Goal: Task Accomplishment & Management: Manage account settings

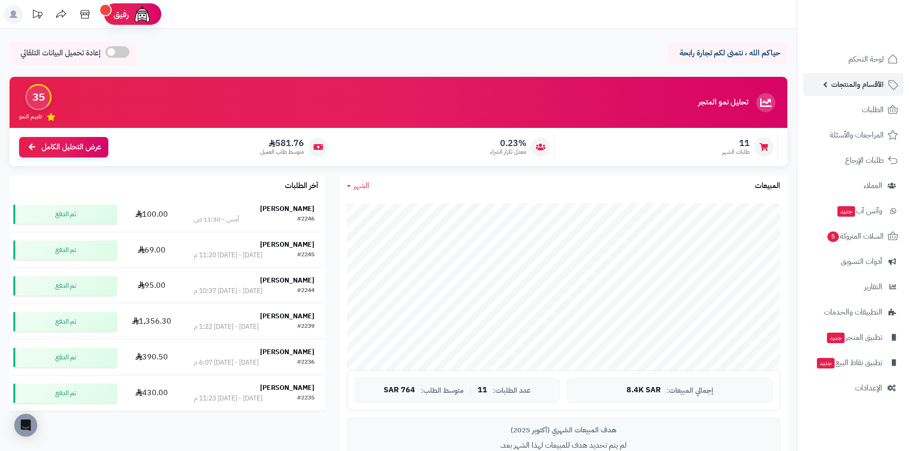
click at [844, 85] on span "الأقسام والمنتجات" at bounding box center [857, 84] width 52 height 13
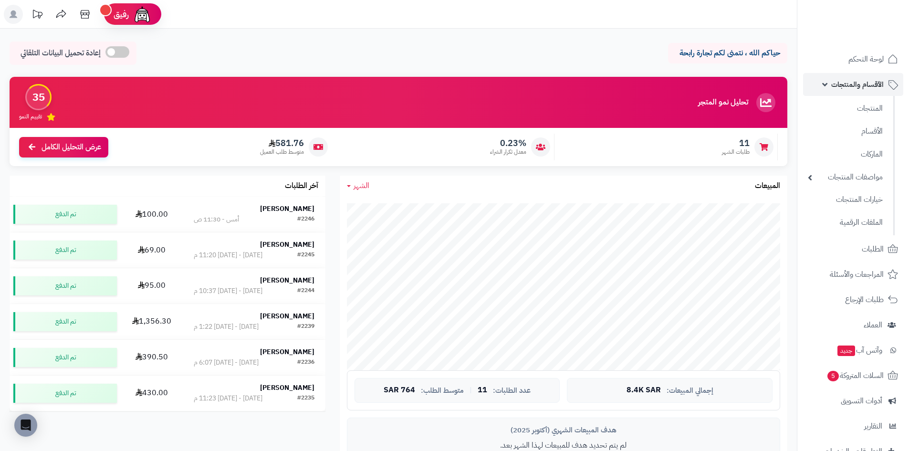
click at [844, 85] on span "الأقسام والمنتجات" at bounding box center [857, 84] width 52 height 13
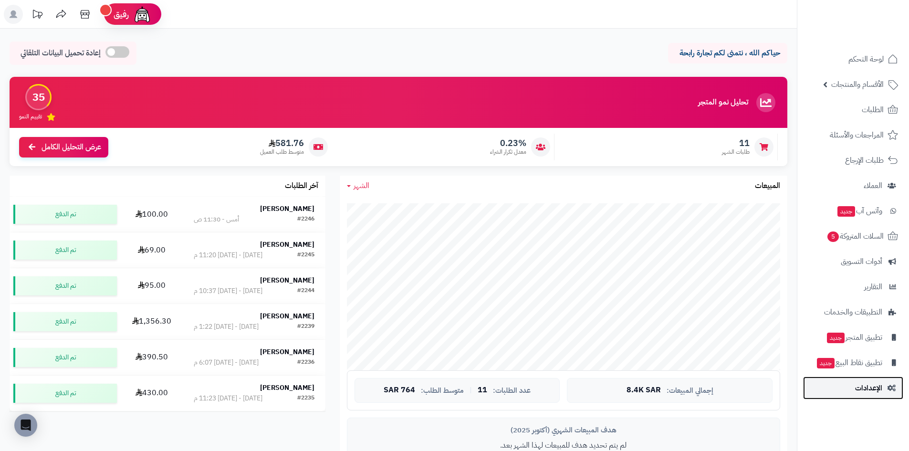
click at [857, 398] on link "الإعدادات" at bounding box center [853, 387] width 100 height 23
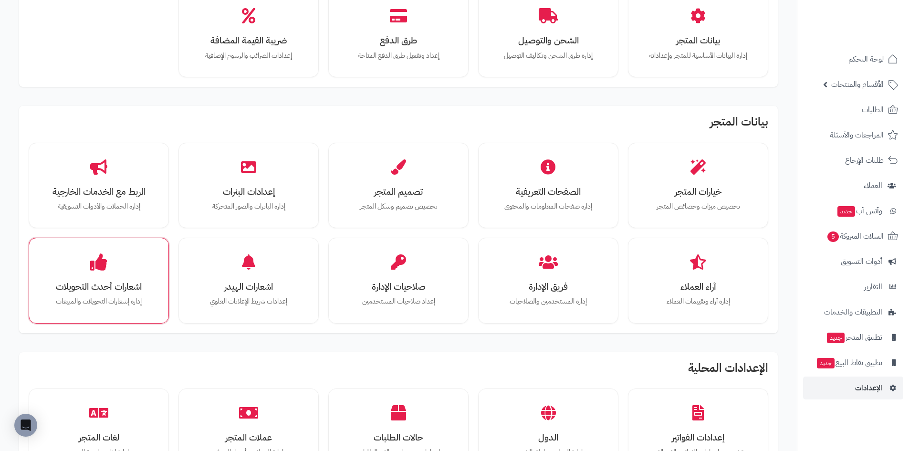
scroll to position [95, 0]
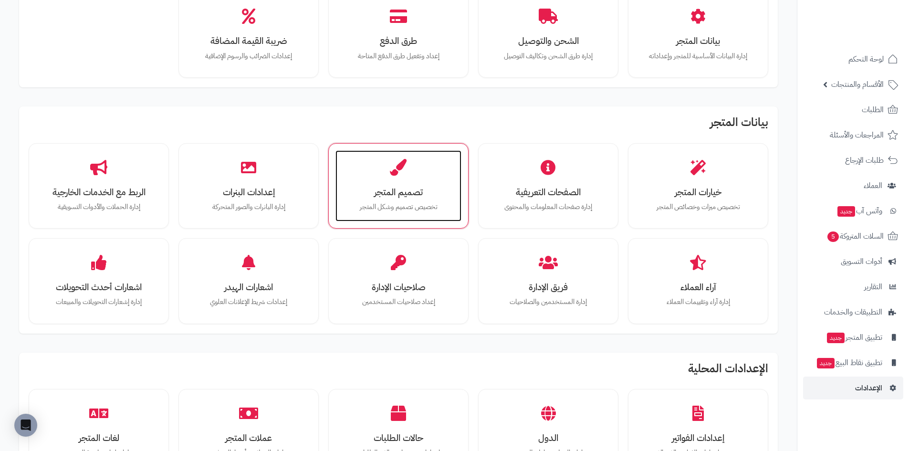
click at [412, 172] on div "تصميم المتجر تخصيص تصميم وشكل المتجر" at bounding box center [398, 186] width 126 height 72
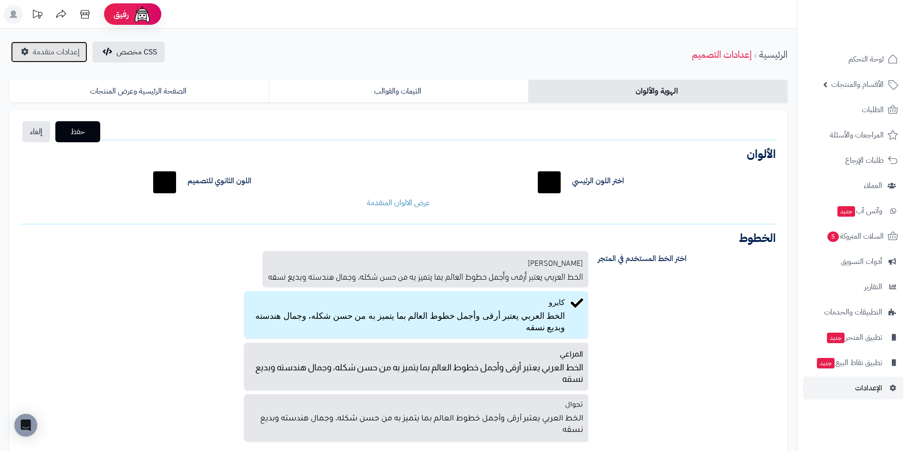
click at [38, 50] on span "إعدادات متقدمة" at bounding box center [56, 51] width 47 height 11
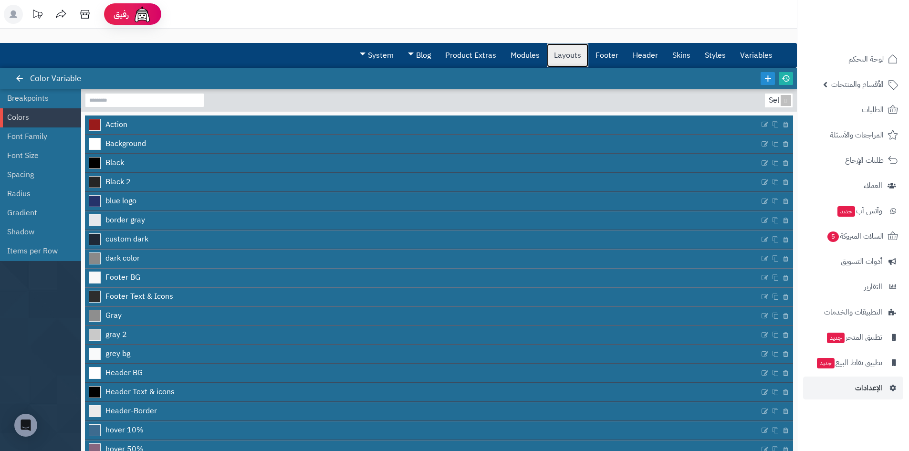
click at [556, 58] on link "Layouts" at bounding box center [567, 55] width 41 height 24
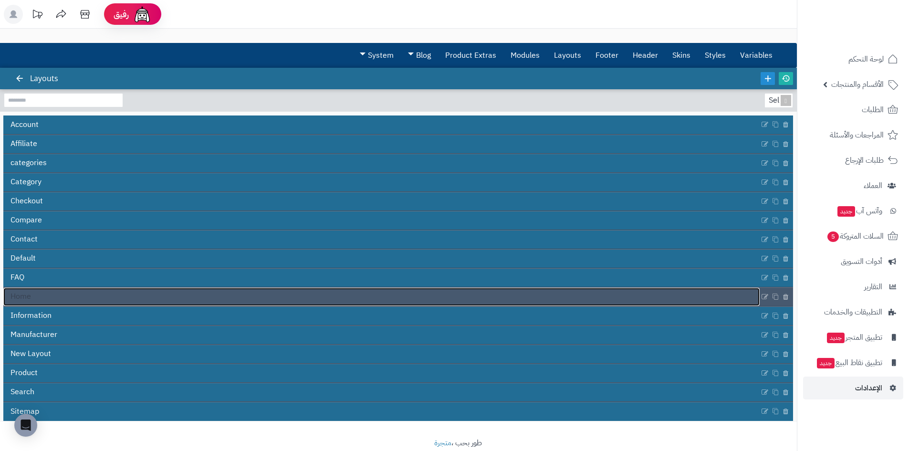
click at [35, 298] on link "Home" at bounding box center [381, 297] width 756 height 18
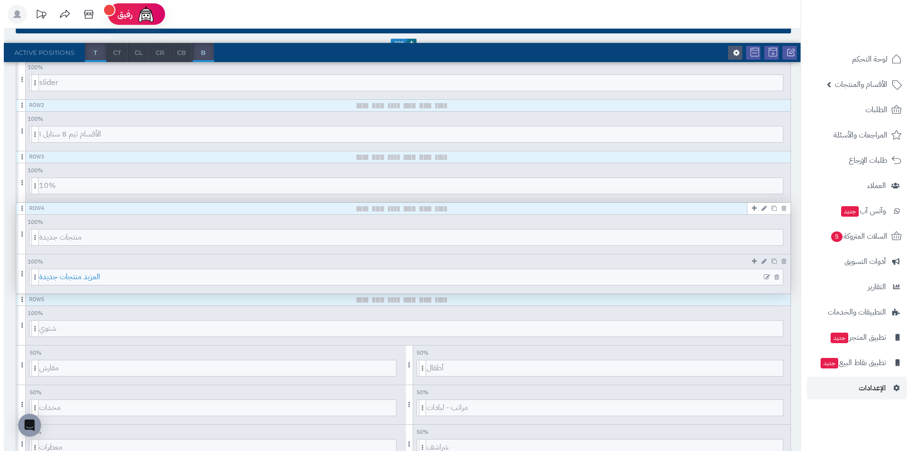
scroll to position [191, 0]
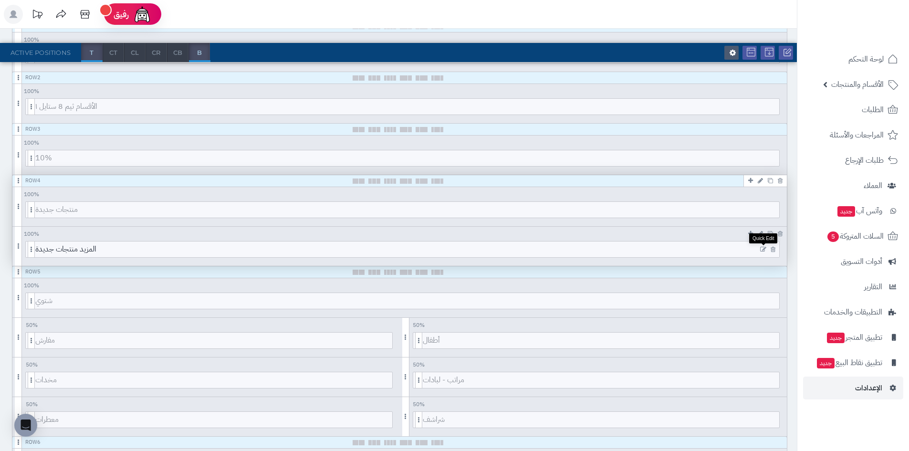
click at [761, 249] on icon at bounding box center [763, 249] width 6 height 7
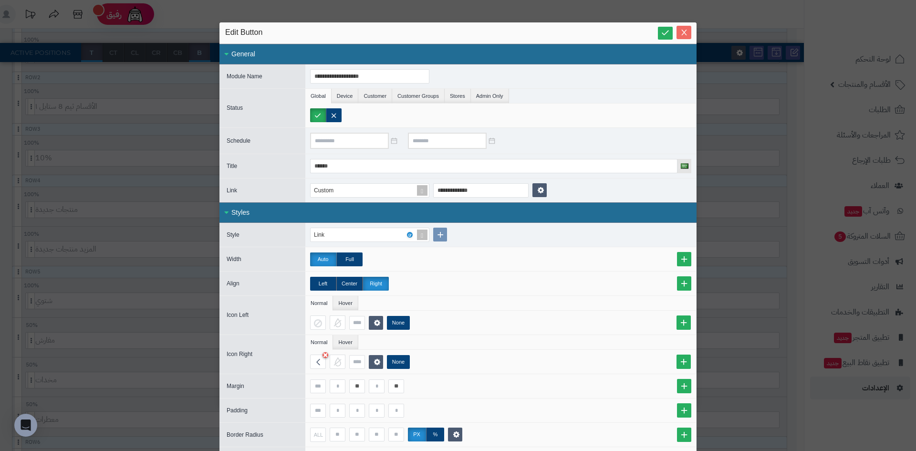
click at [688, 35] on icon "Close" at bounding box center [684, 33] width 8 height 8
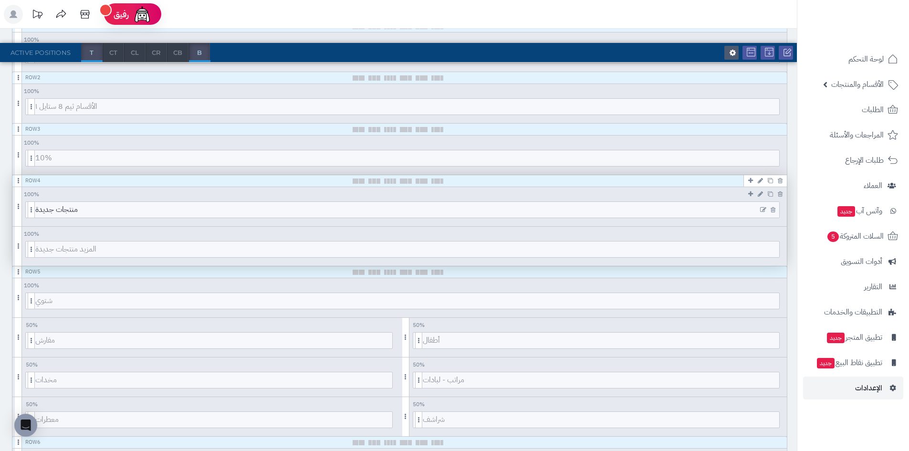
click at [761, 208] on icon at bounding box center [763, 210] width 6 height 7
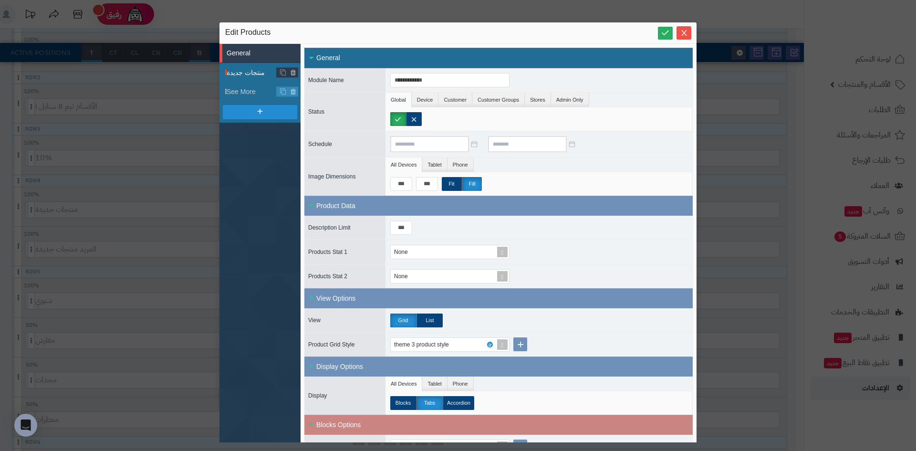
click at [252, 73] on span "منتجات جديدة" at bounding box center [252, 73] width 50 height 10
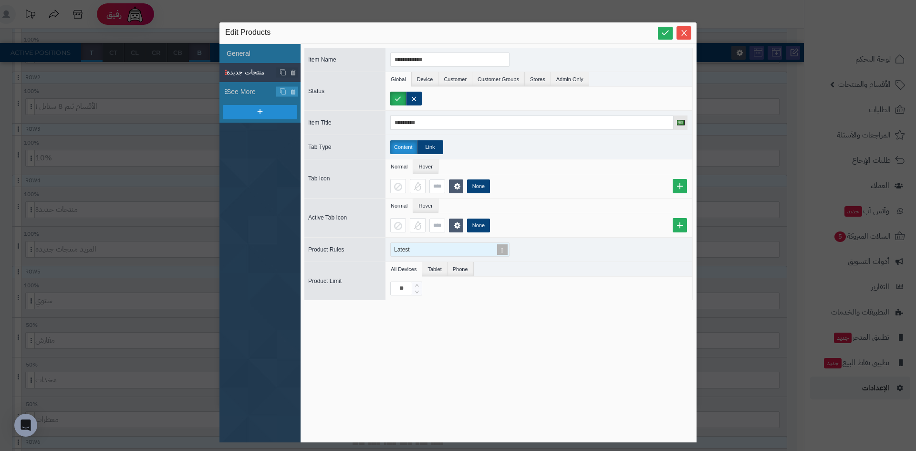
click at [501, 248] on span at bounding box center [502, 249] width 13 height 13
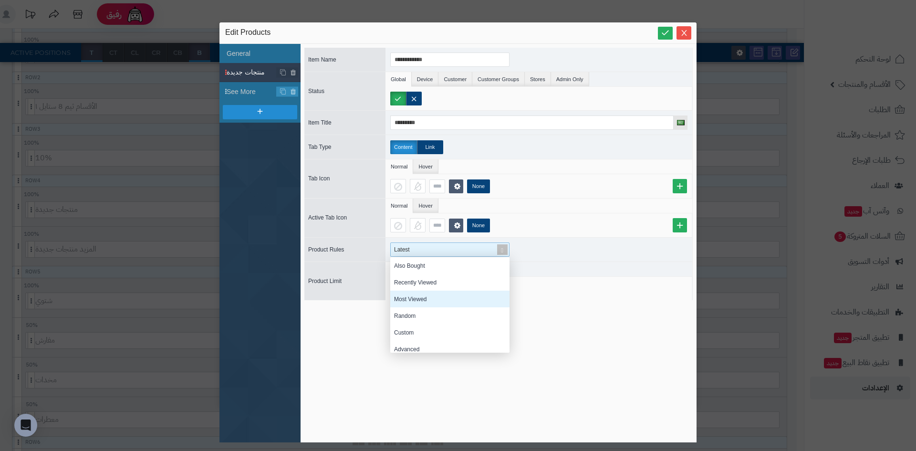
scroll to position [105, 0]
click at [439, 331] on div "Custom" at bounding box center [449, 327] width 119 height 17
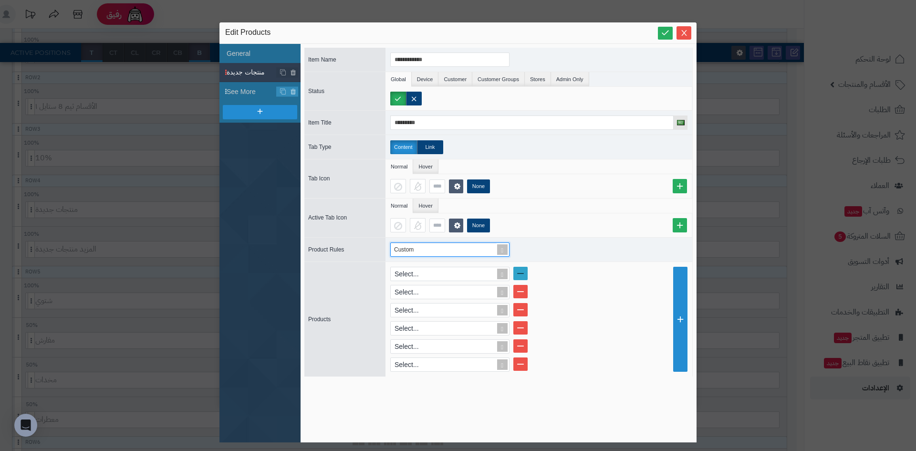
click at [523, 270] on link at bounding box center [520, 273] width 14 height 13
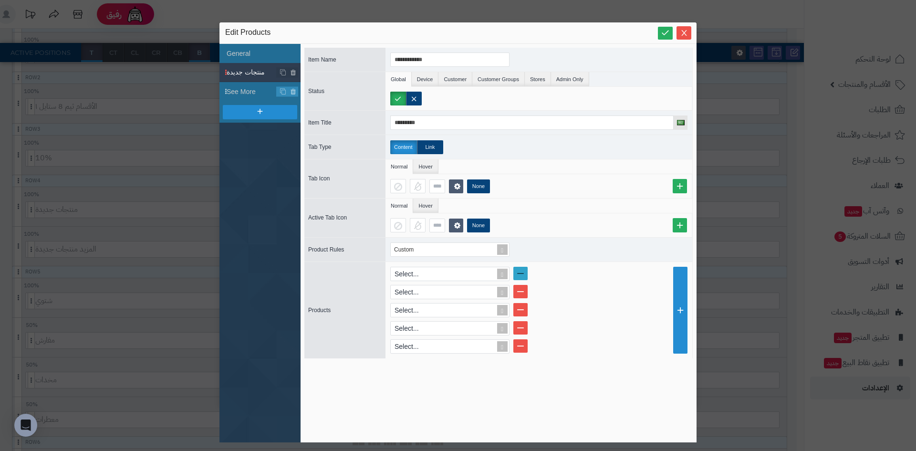
click at [524, 274] on link at bounding box center [520, 273] width 14 height 13
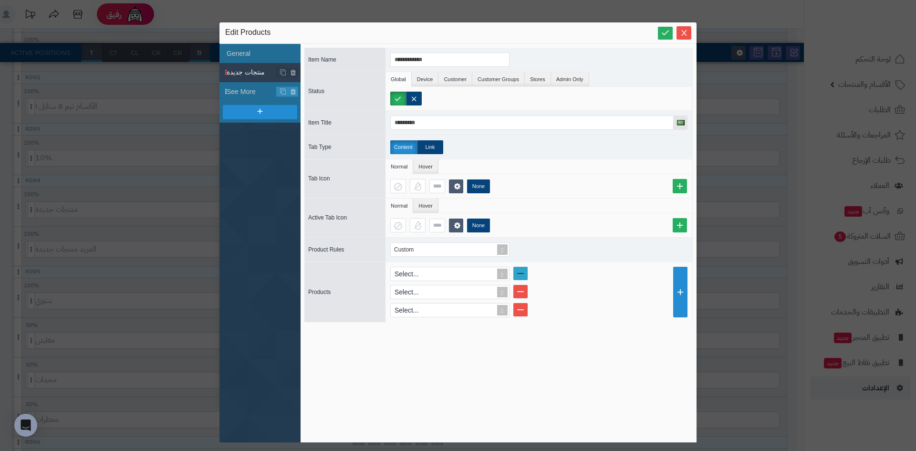
click at [524, 275] on link at bounding box center [520, 273] width 14 height 13
click at [523, 275] on link at bounding box center [520, 273] width 14 height 13
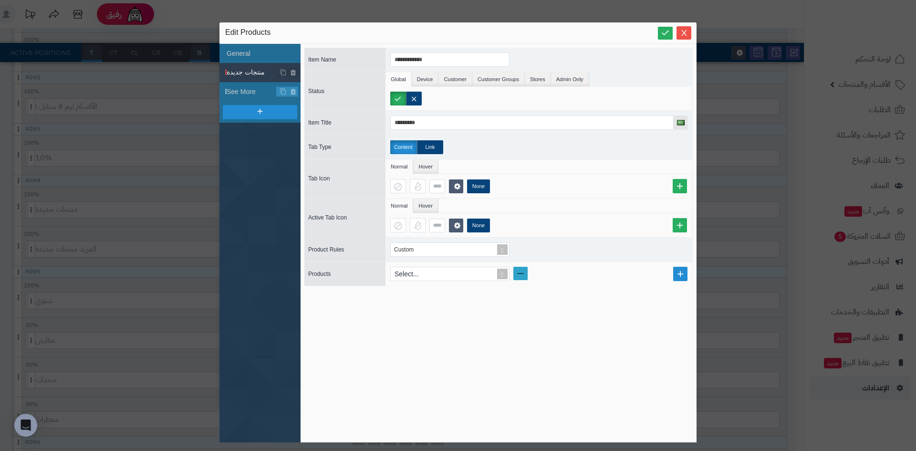
click at [523, 274] on link at bounding box center [520, 273] width 14 height 13
click at [506, 248] on span at bounding box center [502, 249] width 13 height 13
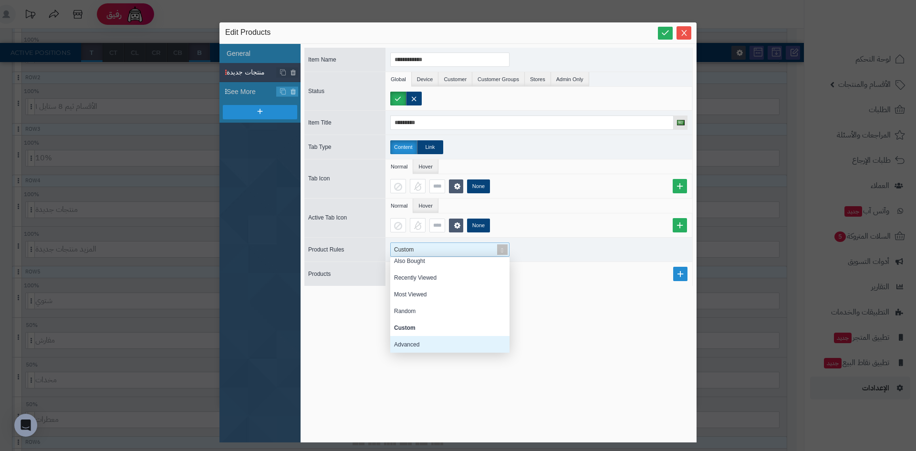
click at [425, 344] on div "Advanced" at bounding box center [449, 344] width 119 height 17
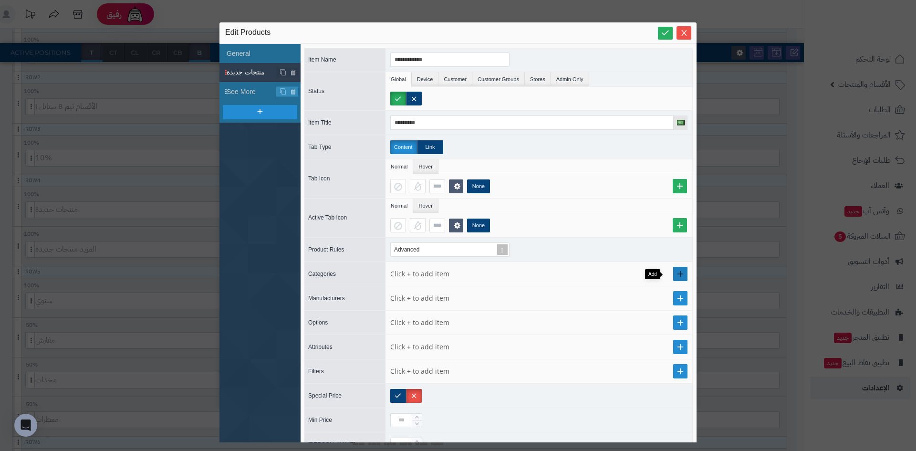
click at [673, 275] on link at bounding box center [680, 274] width 14 height 14
click at [472, 274] on div "Select..." at bounding box center [446, 273] width 110 height 13
click at [521, 268] on link at bounding box center [520, 273] width 14 height 13
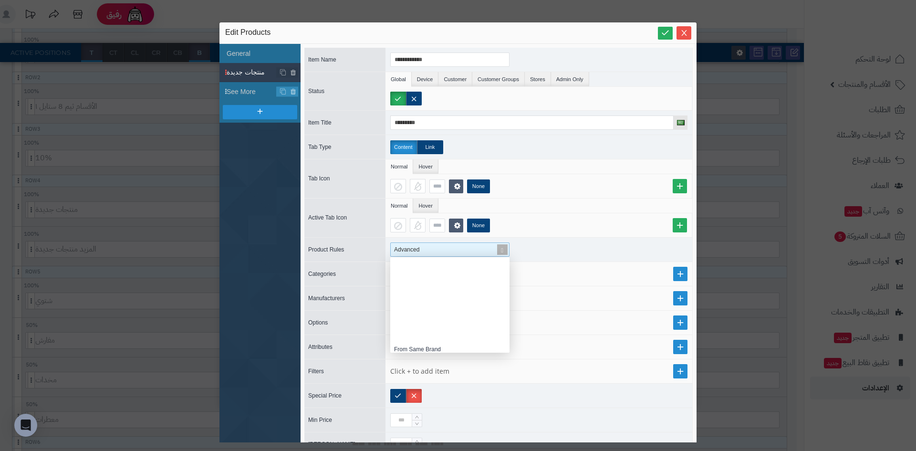
click at [495, 244] on div "Advanced" at bounding box center [446, 249] width 110 height 13
click at [504, 412] on div at bounding box center [538, 420] width 307 height 24
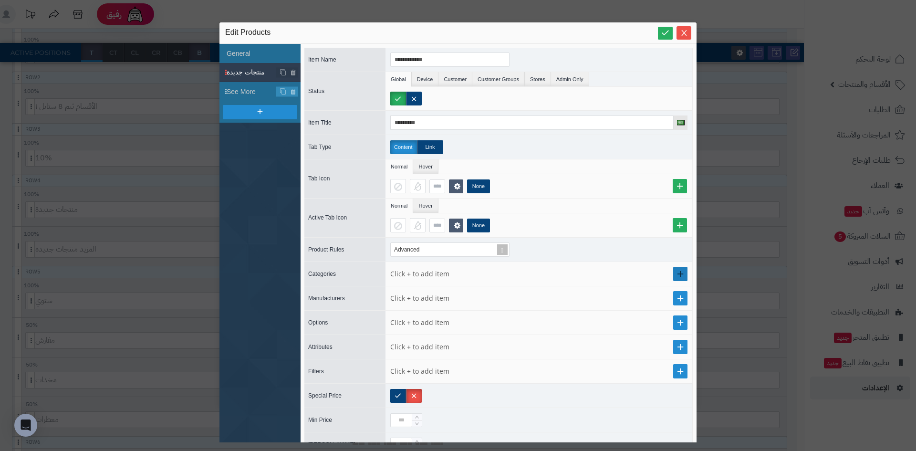
click at [673, 274] on link at bounding box center [680, 274] width 14 height 14
click at [522, 271] on link at bounding box center [520, 273] width 14 height 13
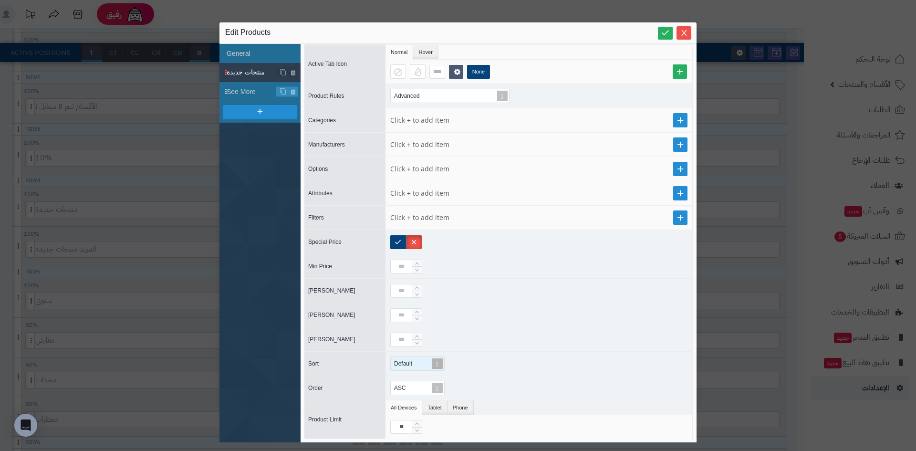
scroll to position [207, 0]
click at [442, 365] on span at bounding box center [437, 363] width 13 height 13
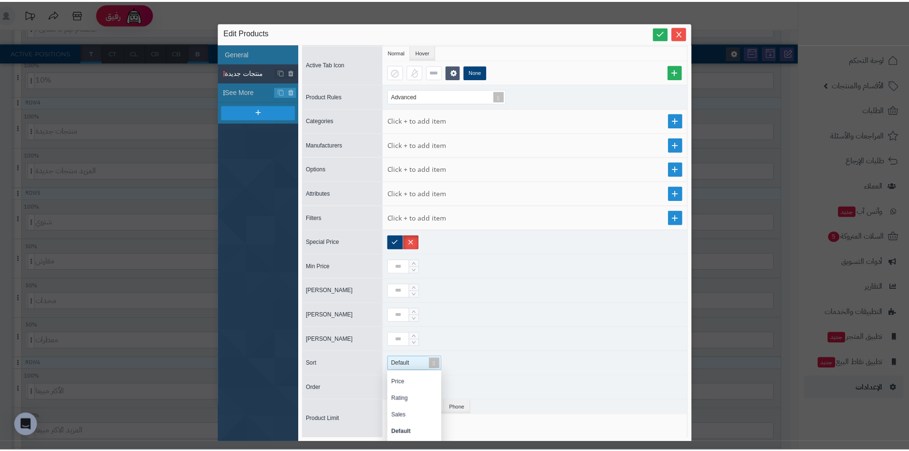
scroll to position [0, 0]
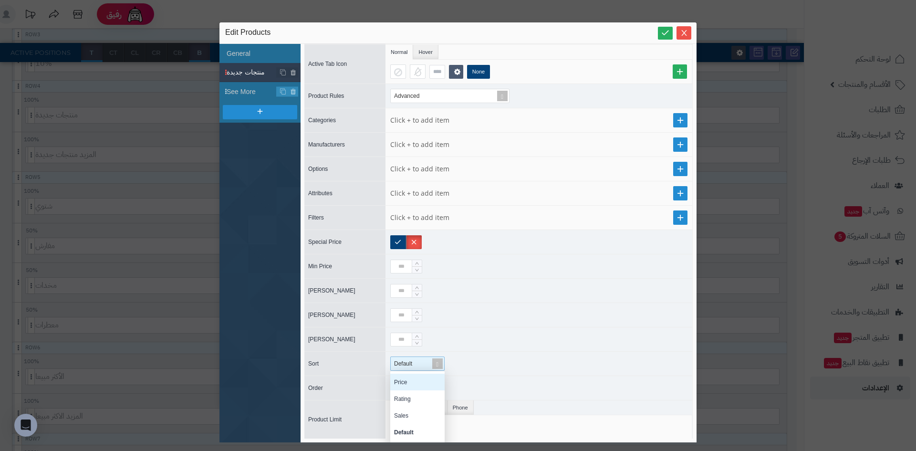
click at [529, 432] on div "**" at bounding box center [538, 426] width 307 height 23
click at [674, 217] on link at bounding box center [680, 217] width 14 height 14
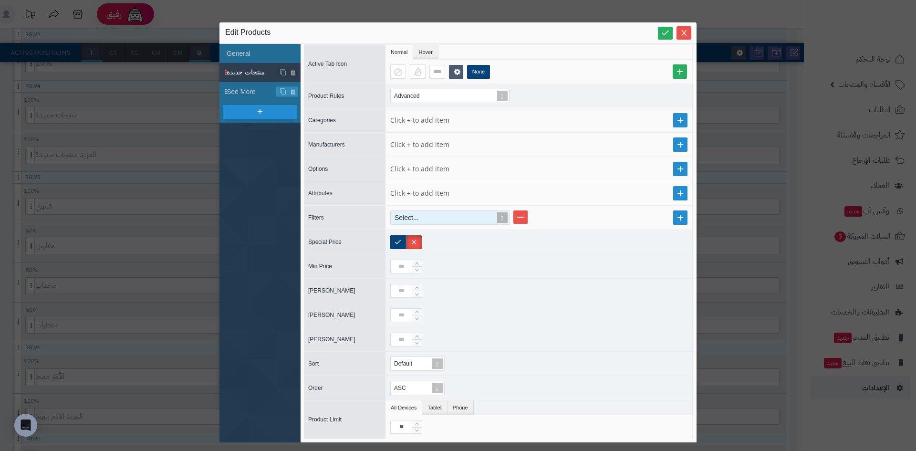
click at [486, 221] on div "Select..." at bounding box center [446, 217] width 110 height 13
click at [527, 220] on link at bounding box center [520, 216] width 14 height 13
click at [403, 239] on label at bounding box center [398, 242] width 16 height 14
click at [401, 426] on input "**" at bounding box center [401, 427] width 22 height 14
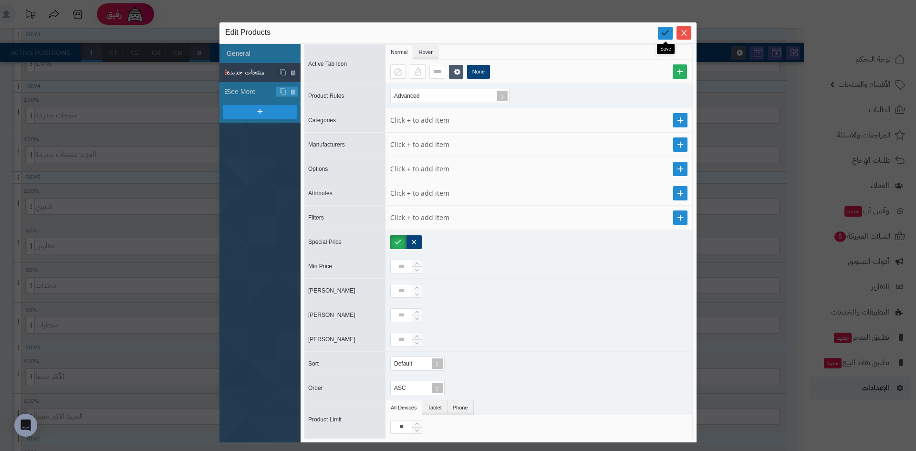
click at [659, 34] on link at bounding box center [665, 33] width 15 height 13
click at [685, 31] on icon "Close" at bounding box center [684, 33] width 8 height 8
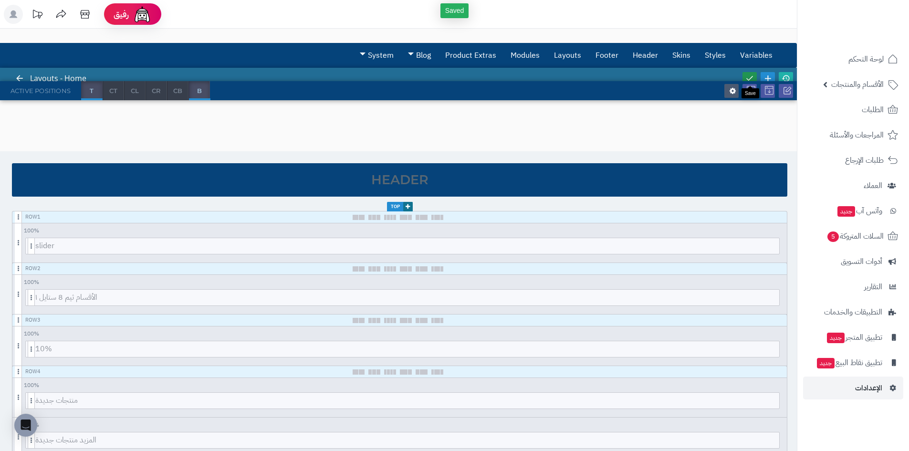
click at [746, 76] on icon at bounding box center [749, 78] width 9 height 9
click at [786, 77] on icon at bounding box center [785, 78] width 9 height 9
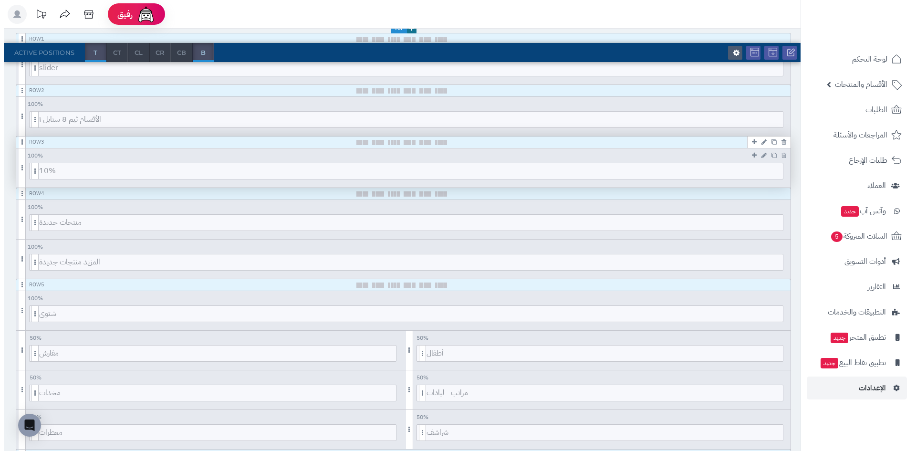
scroll to position [191, 0]
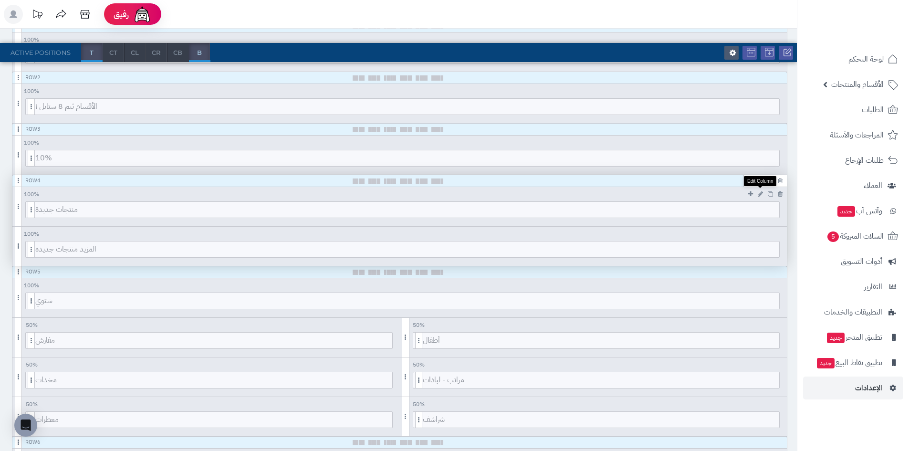
click at [760, 195] on icon at bounding box center [759, 194] width 5 height 6
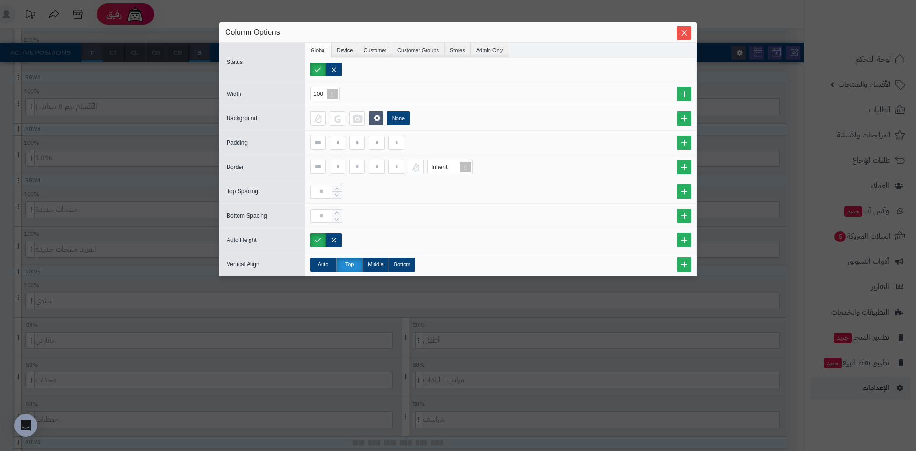
drag, startPoint x: 683, startPoint y: 32, endPoint x: 690, endPoint y: 42, distance: 12.3
click at [684, 32] on icon "Close" at bounding box center [684, 33] width 8 height 8
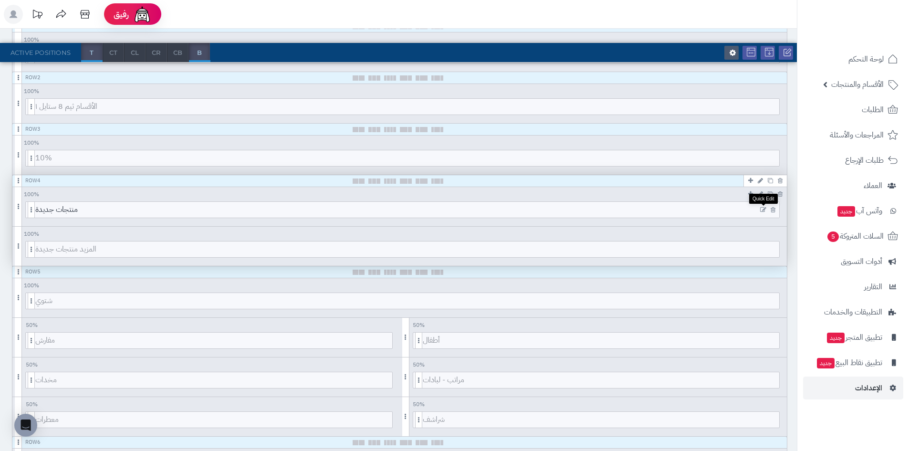
click at [765, 209] on icon at bounding box center [763, 210] width 6 height 7
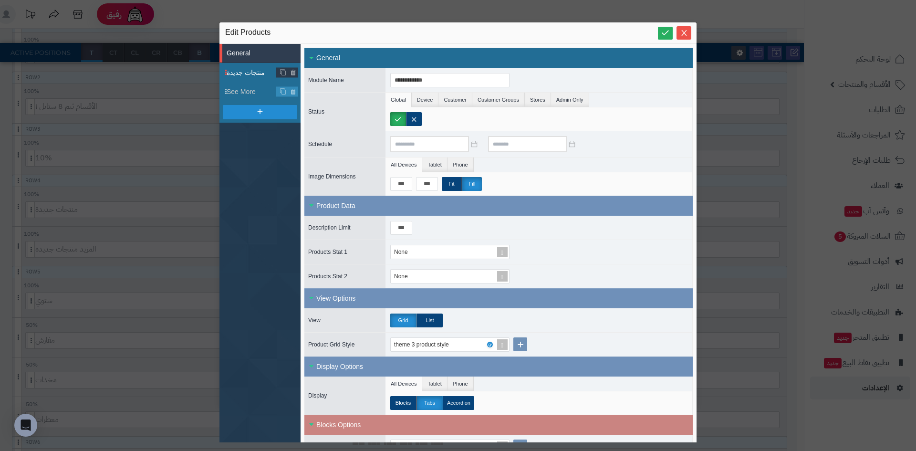
click at [248, 71] on span "منتجات جديدة" at bounding box center [252, 73] width 50 height 10
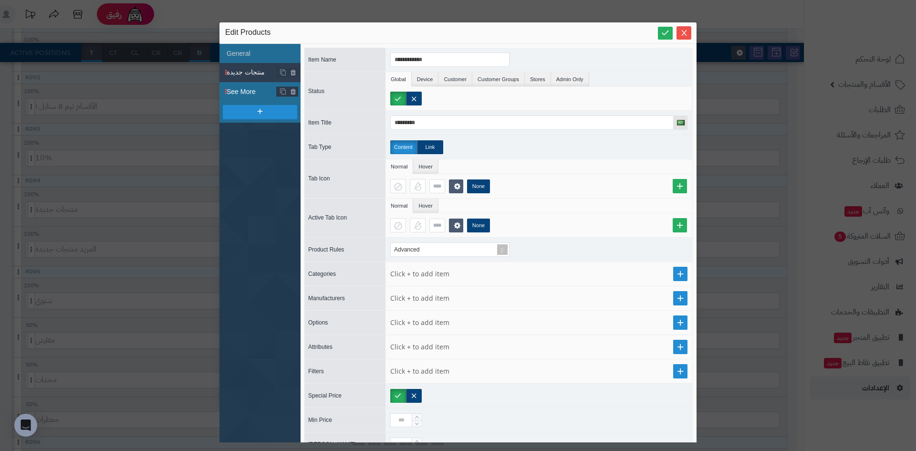
click at [253, 99] on li "See More" at bounding box center [259, 91] width 81 height 19
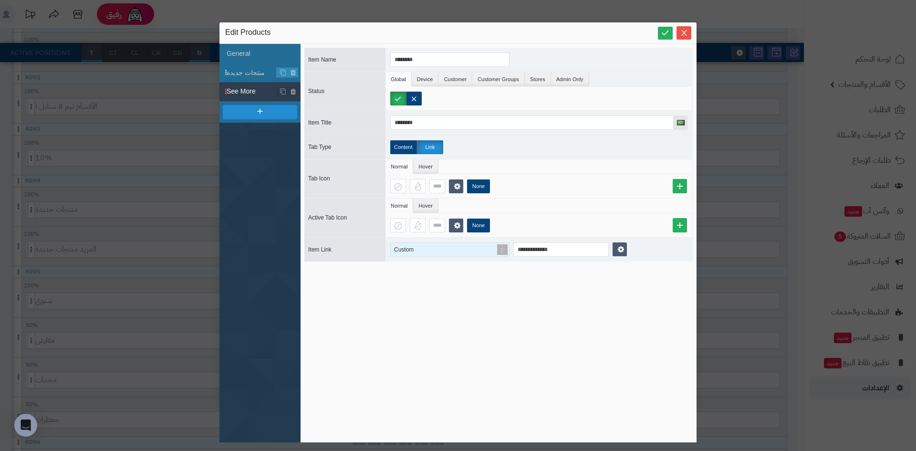
click at [497, 247] on span at bounding box center [502, 249] width 13 height 13
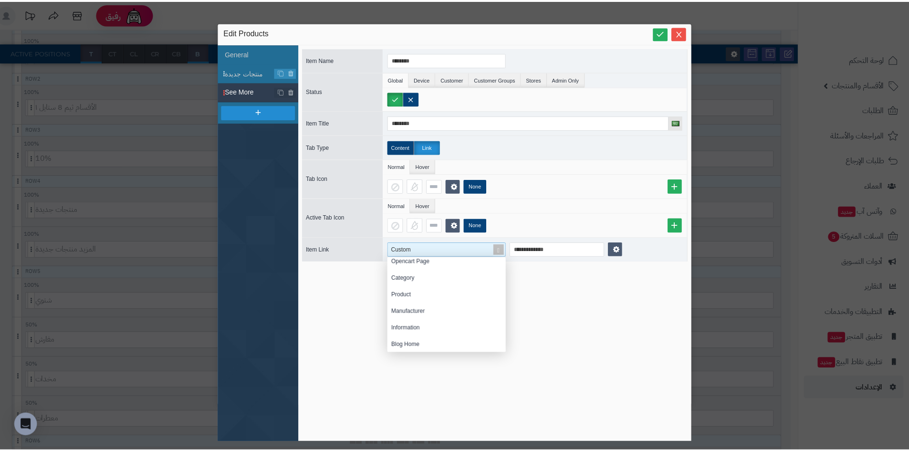
scroll to position [0, 0]
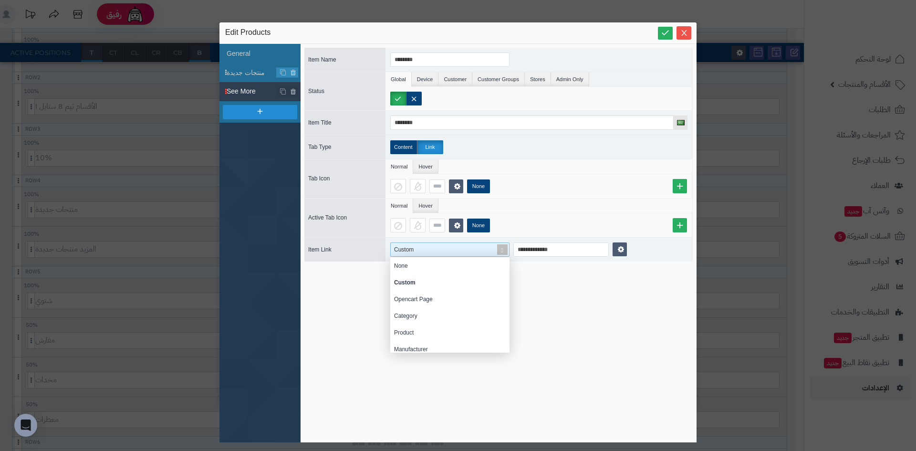
click at [570, 311] on div "**********" at bounding box center [498, 243] width 388 height 391
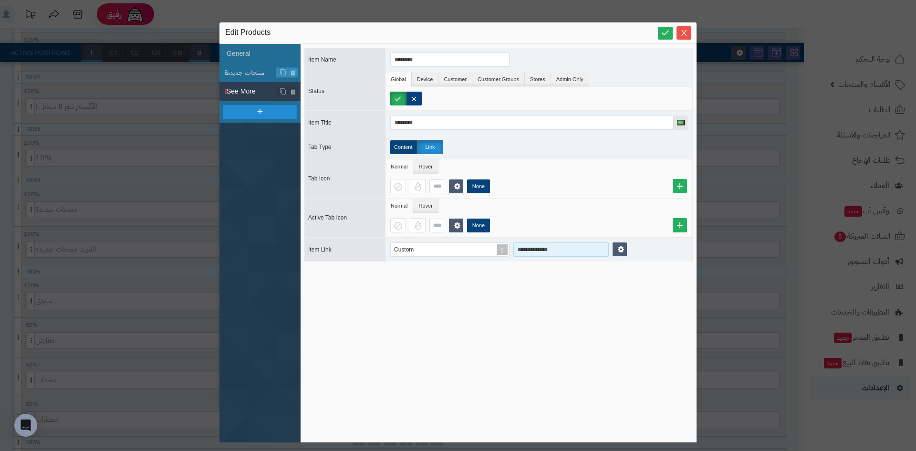
click at [560, 250] on input "**********" at bounding box center [560, 249] width 95 height 14
click at [559, 249] on input "**********" at bounding box center [560, 249] width 95 height 14
click at [562, 249] on input "**********" at bounding box center [560, 249] width 95 height 14
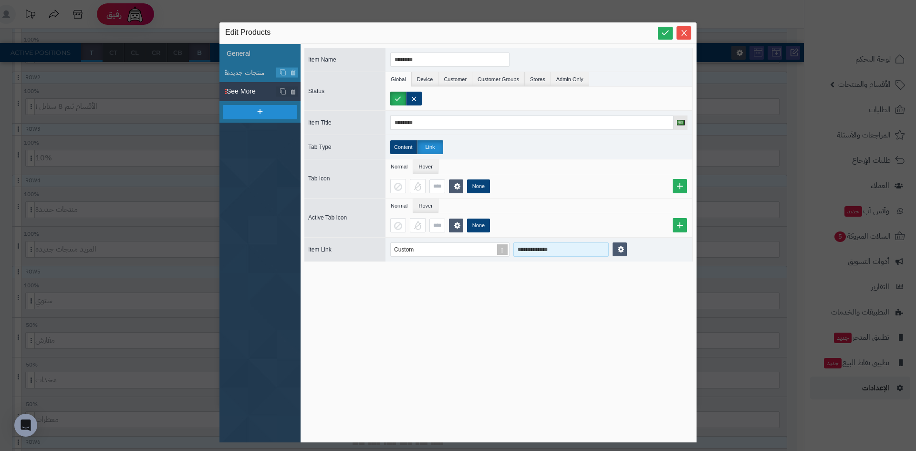
click at [562, 249] on input "**********" at bounding box center [560, 249] width 95 height 14
click at [560, 249] on input "**********" at bounding box center [560, 249] width 95 height 14
click at [574, 254] on input "**********" at bounding box center [560, 249] width 95 height 14
drag, startPoint x: 571, startPoint y: 249, endPoint x: 520, endPoint y: 246, distance: 51.1
click at [520, 246] on input "**********" at bounding box center [560, 249] width 95 height 14
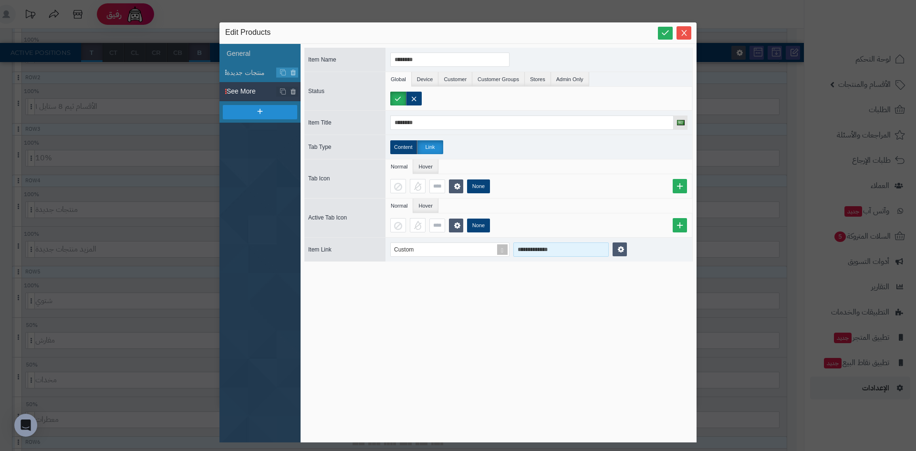
paste input
type input "**********"
drag, startPoint x: 663, startPoint y: 34, endPoint x: 686, endPoint y: 38, distance: 23.6
click at [663, 34] on icon at bounding box center [665, 32] width 9 height 9
click at [686, 32] on icon "Close" at bounding box center [684, 33] width 8 height 8
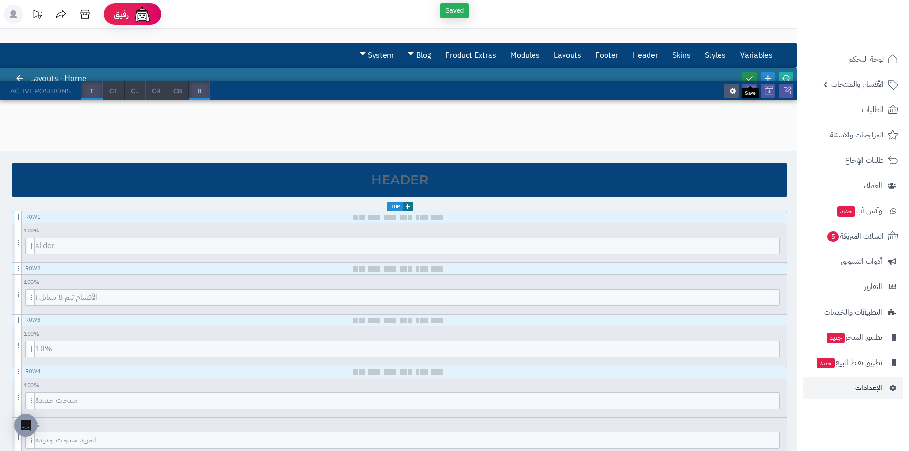
click at [748, 77] on icon at bounding box center [749, 78] width 9 height 9
click at [787, 78] on icon at bounding box center [785, 78] width 9 height 9
